Goal: Task Accomplishment & Management: Manage account settings

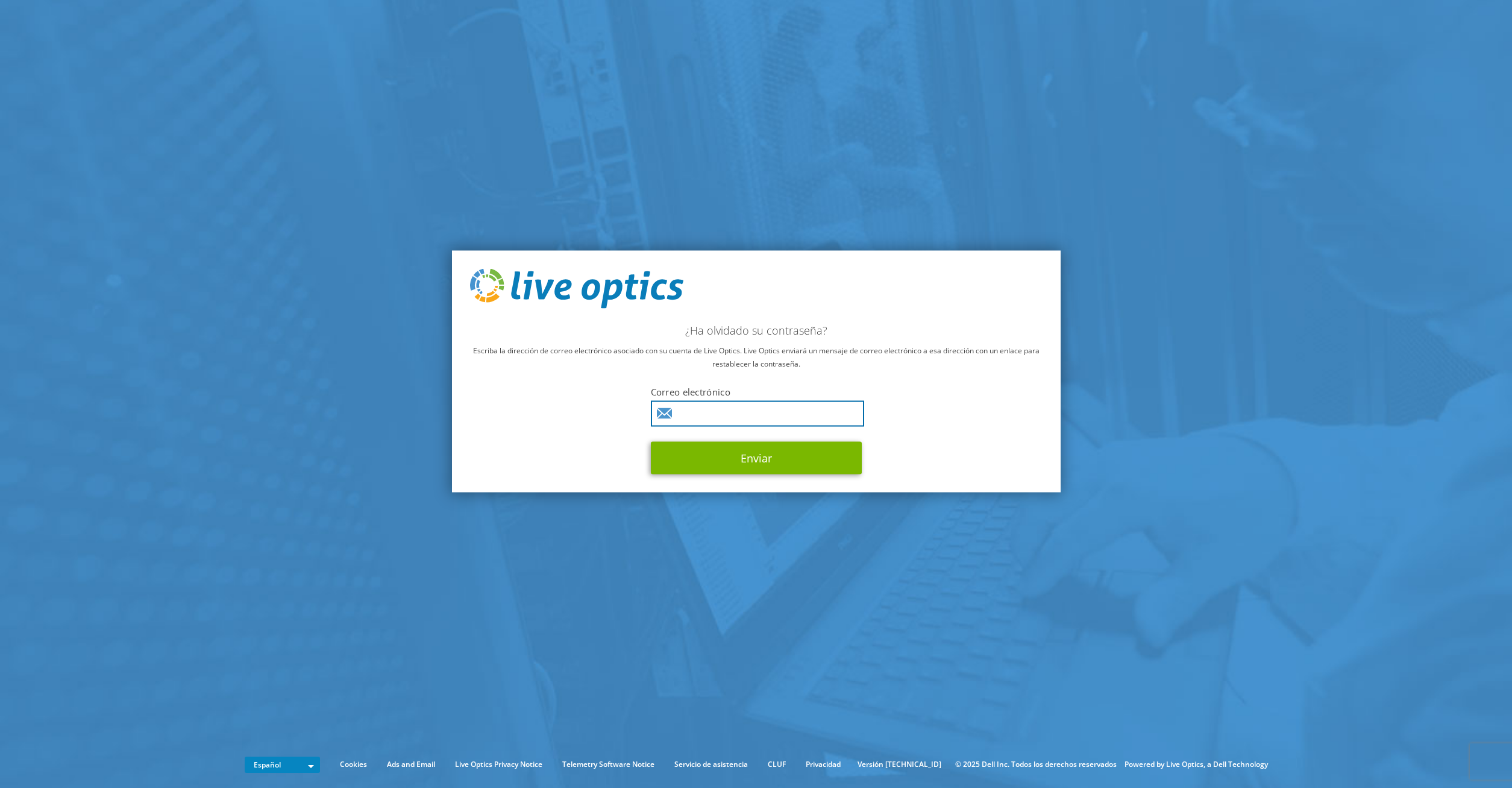
click at [737, 416] on input "text" at bounding box center [758, 413] width 213 height 26
type input "[PERSON_NAME][EMAIL_ADDRESS][PERSON_NAME][DOMAIN_NAME]"
click at [651, 441] on button "Enviar" at bounding box center [756, 457] width 211 height 33
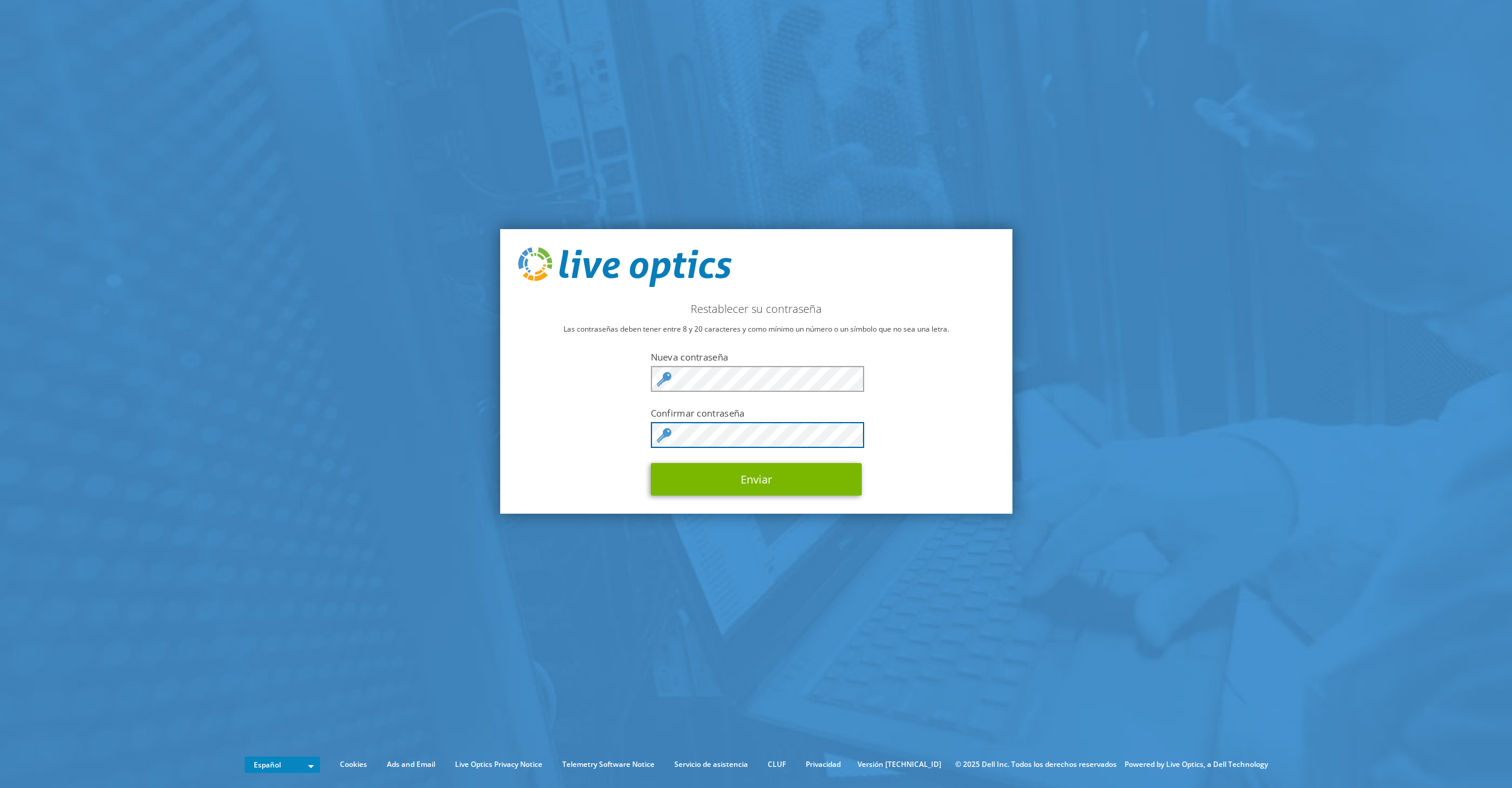
click at [651, 463] on button "Enviar" at bounding box center [756, 479] width 211 height 33
